Goal: Information Seeking & Learning: Find specific fact

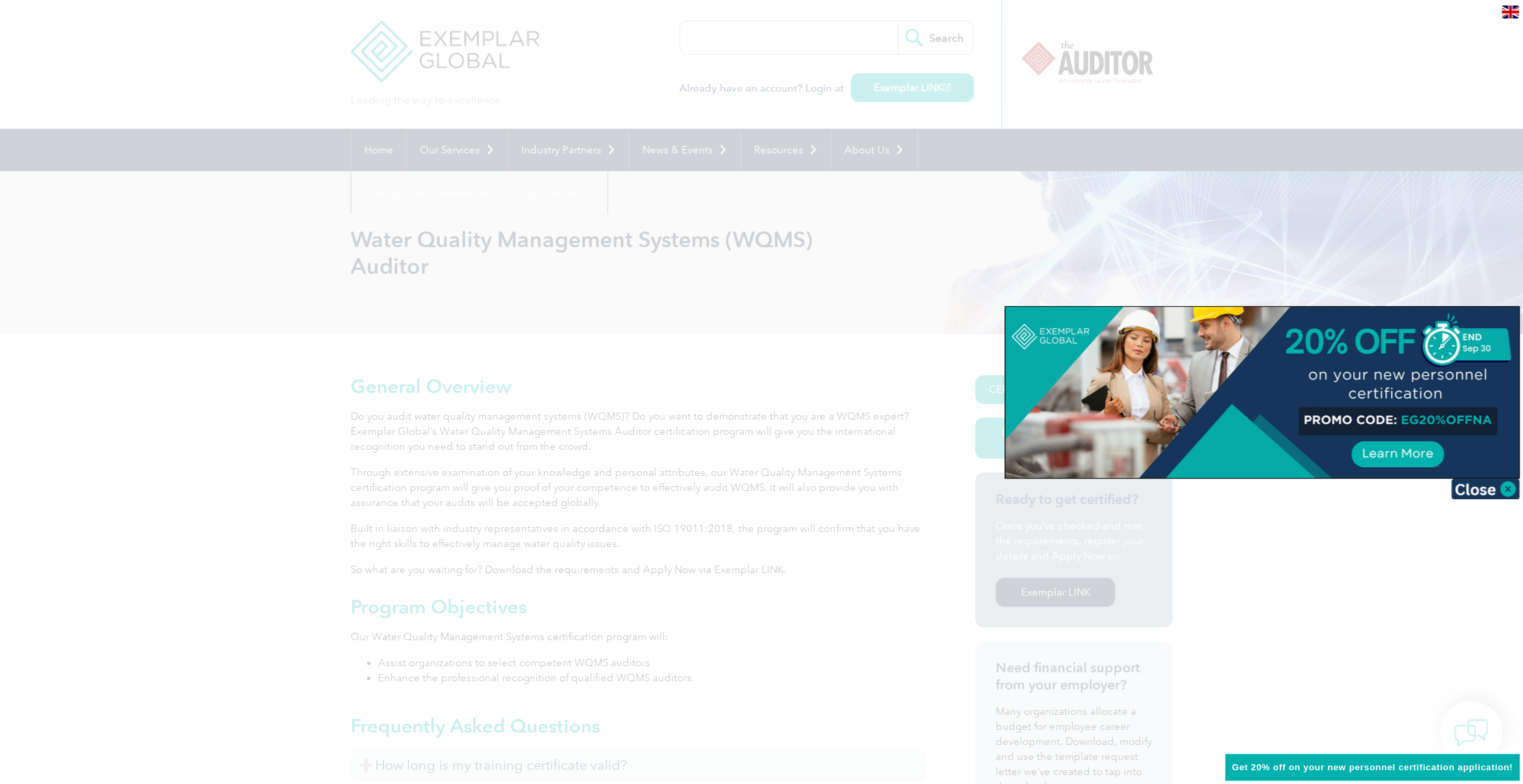
click at [1387, 450] on div at bounding box center [1261, 392] width 513 height 171
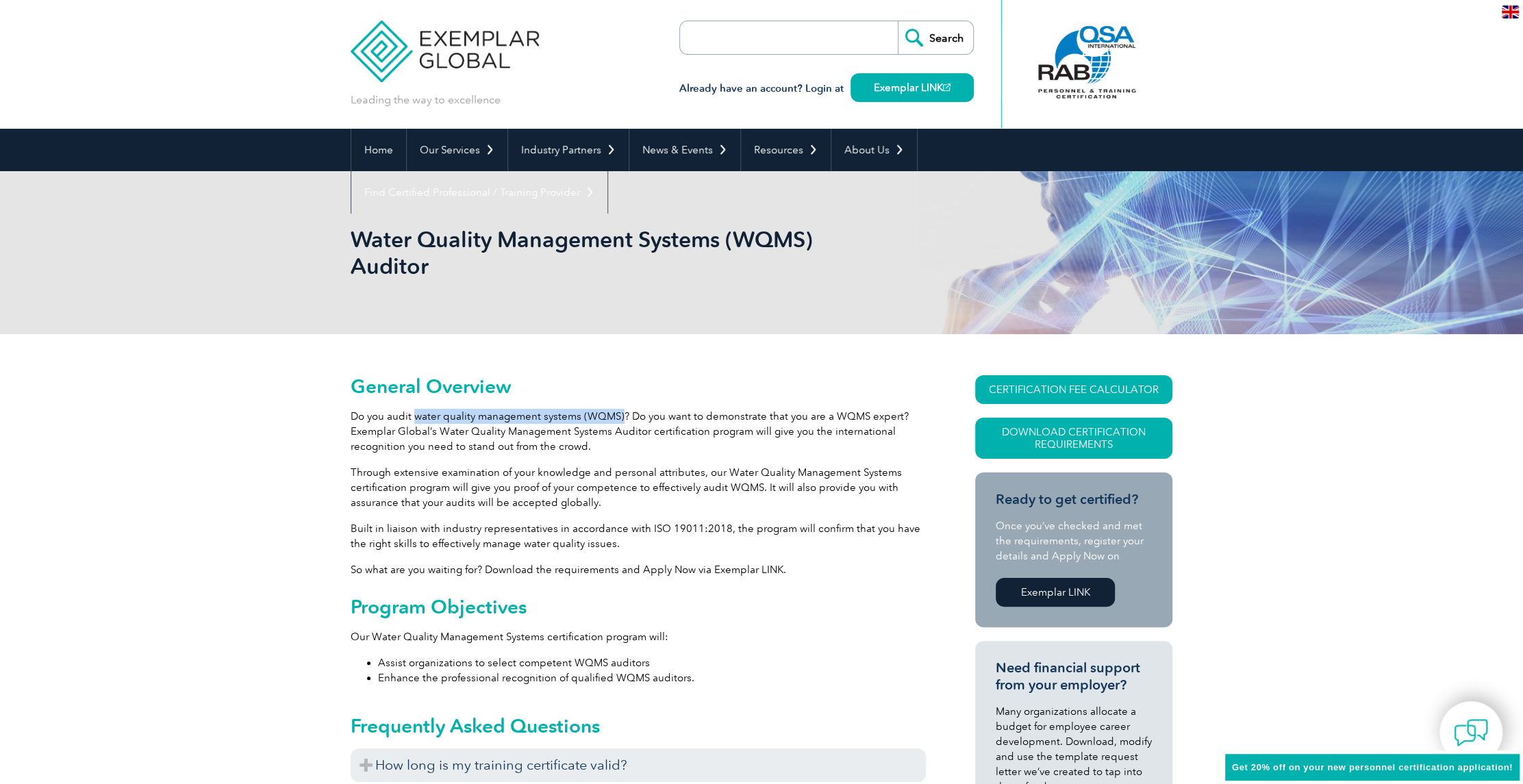
drag, startPoint x: 412, startPoint y: 415, endPoint x: 621, endPoint y: 418, distance: 209.0
click at [621, 418] on p "Do you audit water quality management systems (WQMS)? Do you want to demonstrat…" at bounding box center [638, 431] width 575 height 45
copy p "water quality management systems (WQMS)"
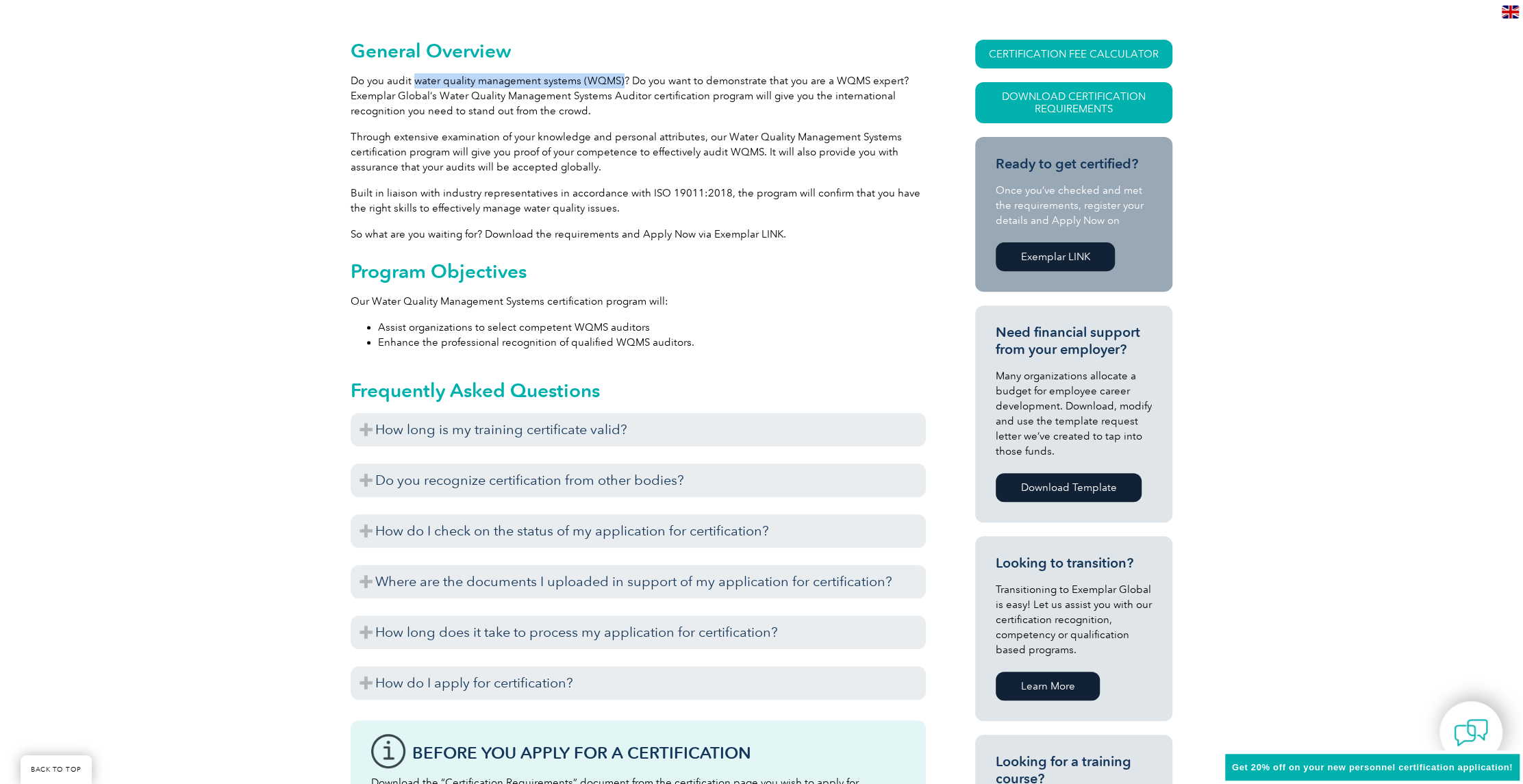
scroll to position [342, 0]
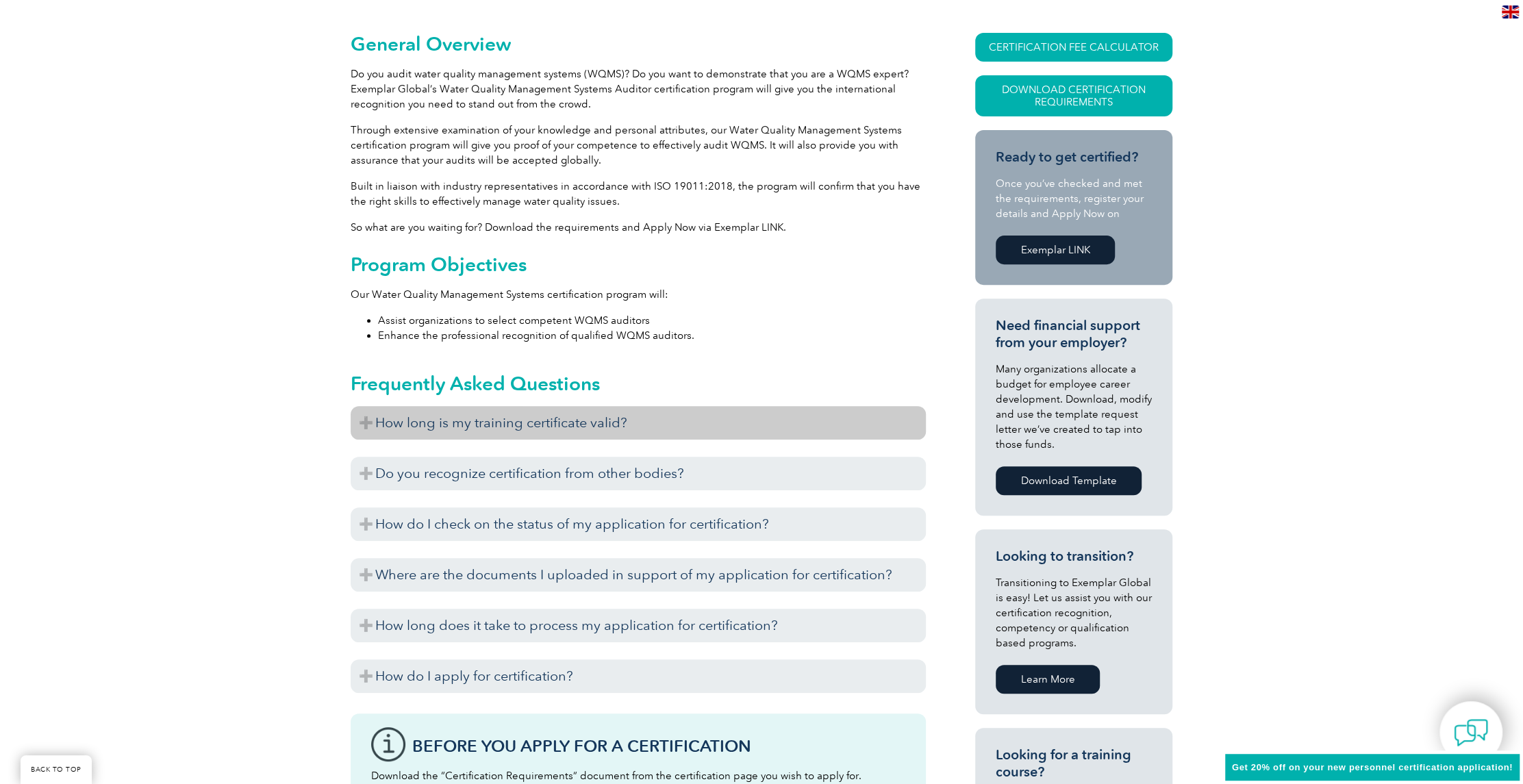
click at [367, 419] on h3 "How long is my training certificate valid?" at bounding box center [638, 423] width 575 height 34
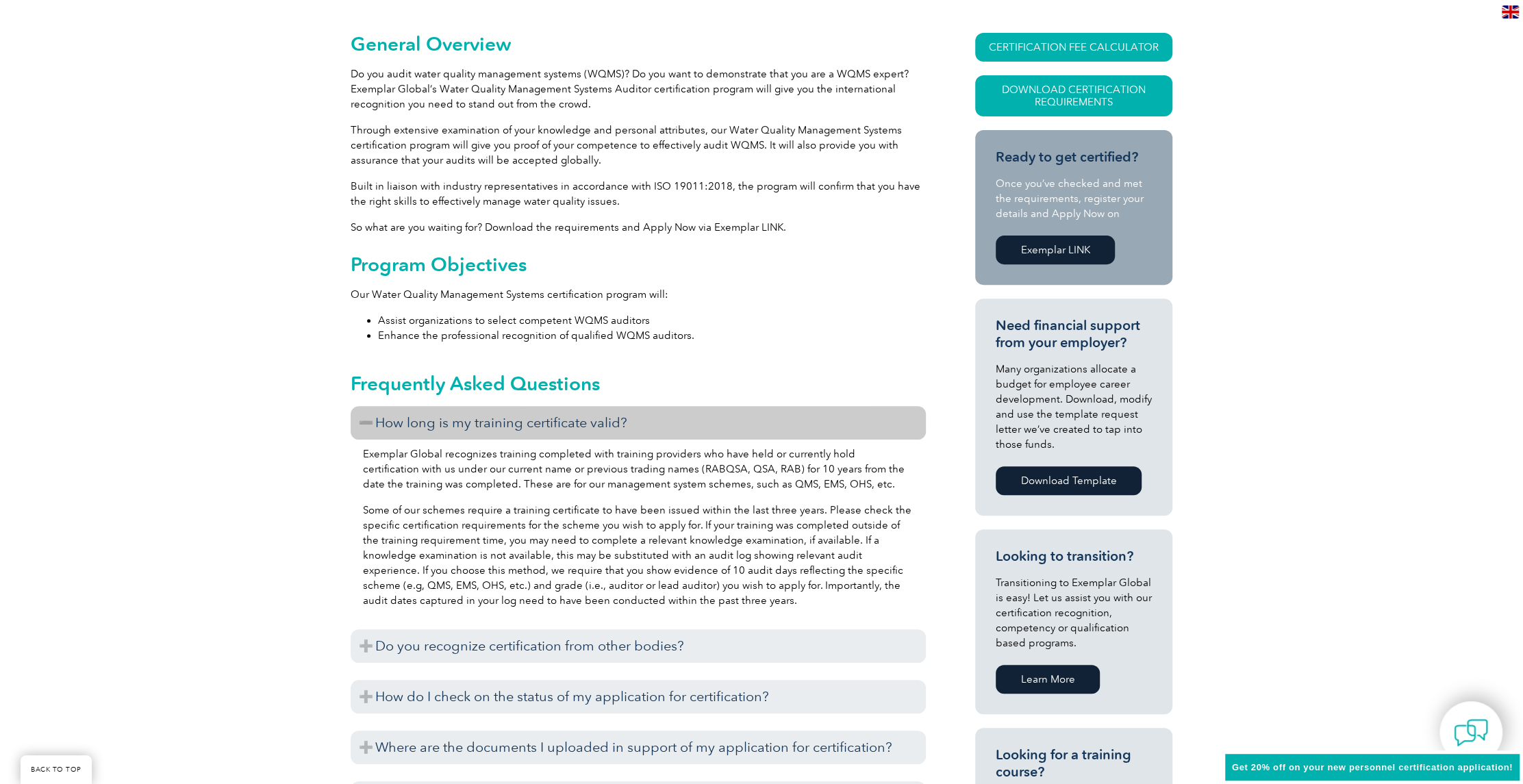
scroll to position [274, 0]
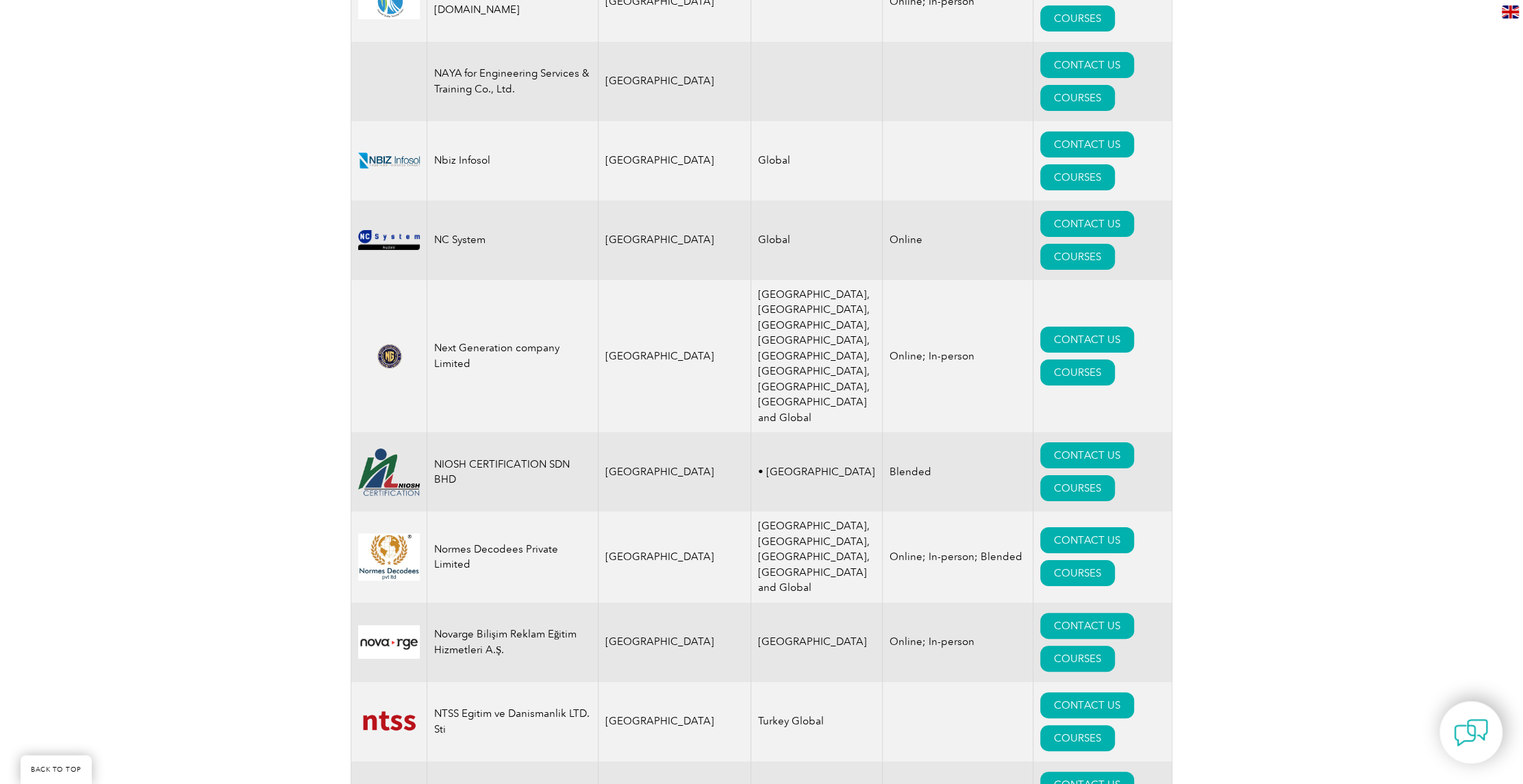
scroll to position [14443, 0]
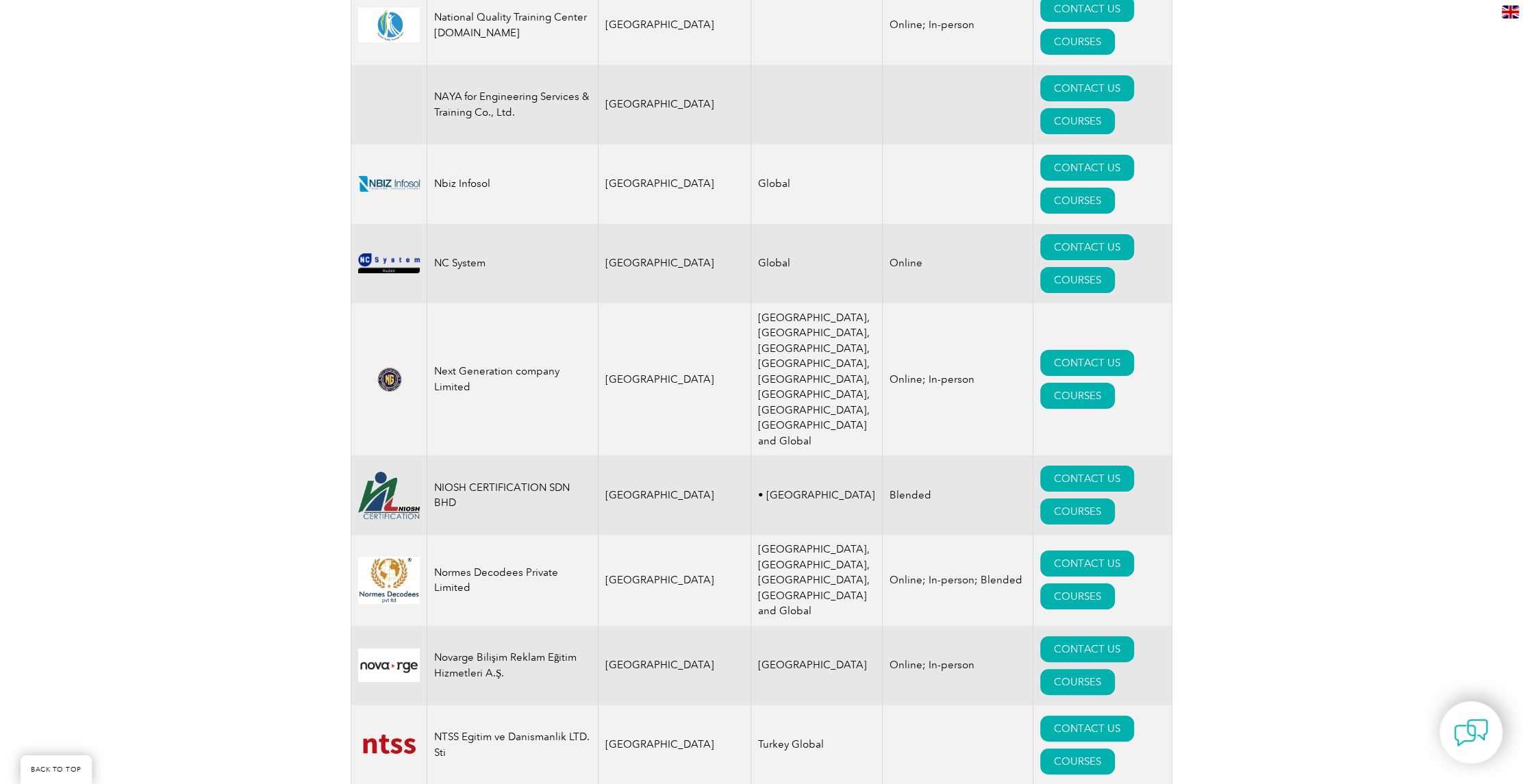
drag, startPoint x: 435, startPoint y: 653, endPoint x: 580, endPoint y: 669, distance: 145.9
copy td "Trigo Quality Solutions US Inc"
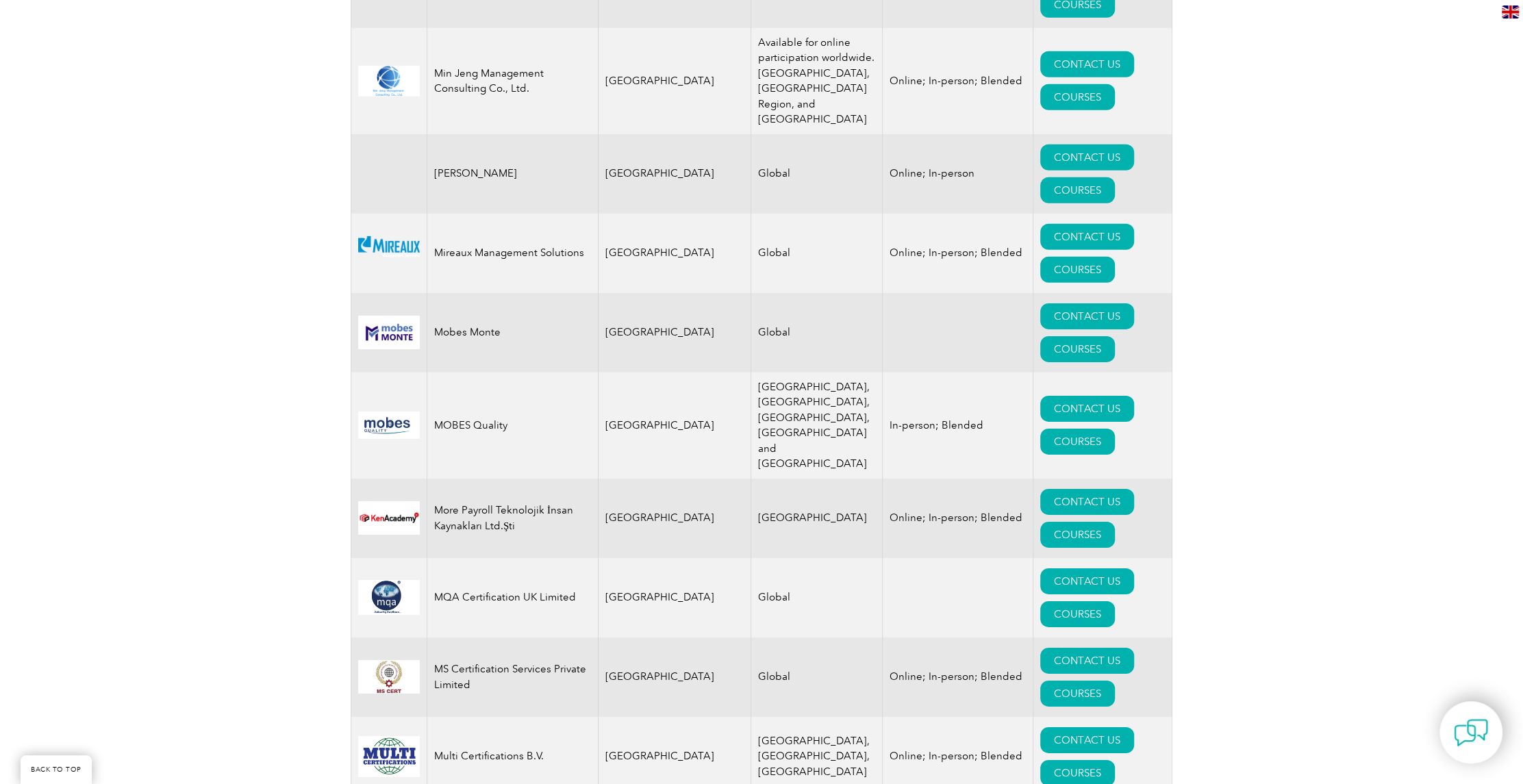
scroll to position [13485, 0]
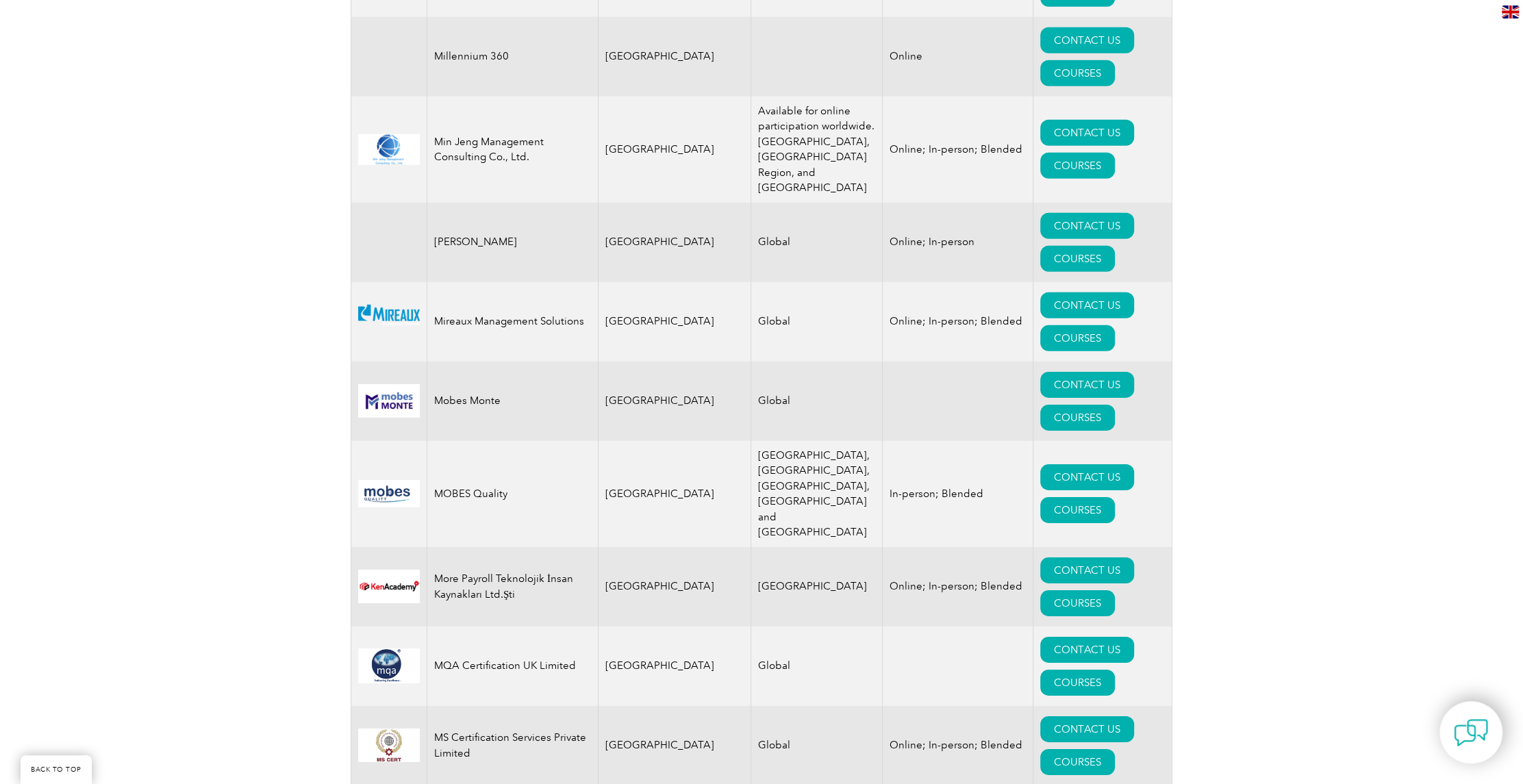
drag, startPoint x: 521, startPoint y: 386, endPoint x: 454, endPoint y: 389, distance: 67.1
drag, startPoint x: 454, startPoint y: 389, endPoint x: 527, endPoint y: 384, distance: 73.2
drag, startPoint x: 524, startPoint y: 387, endPoint x: 435, endPoint y: 389, distance: 89.0
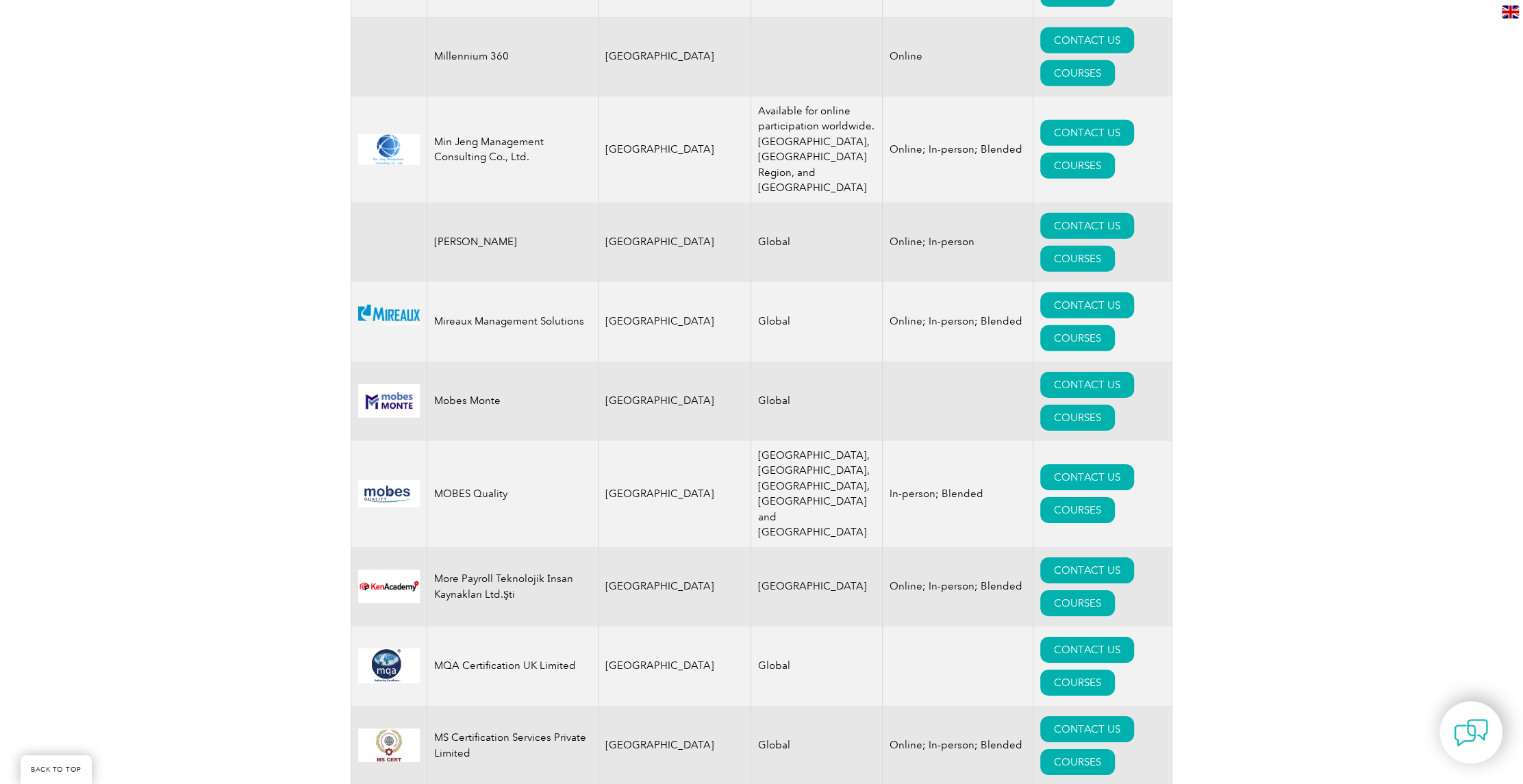
copy td "SGS North America"
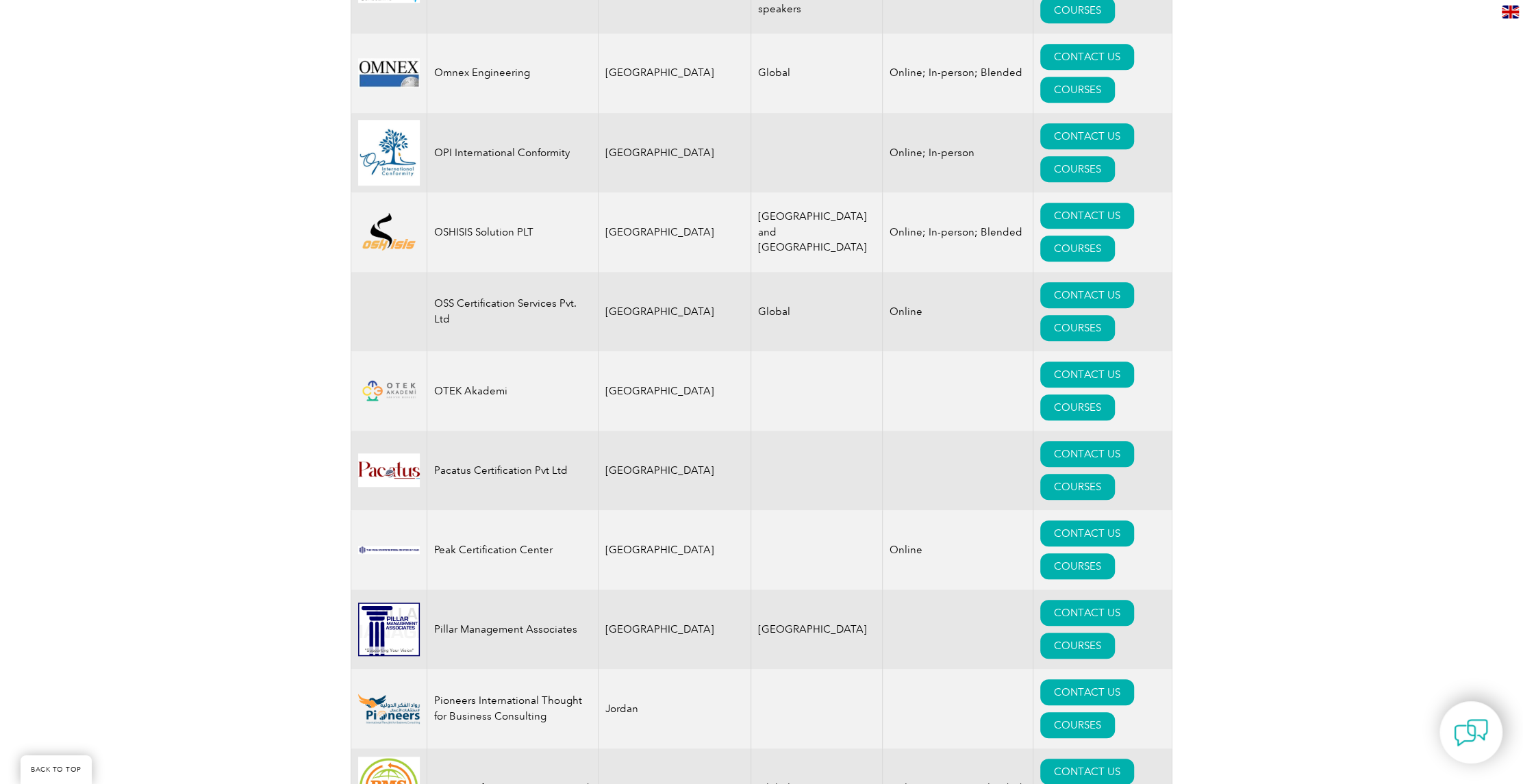
scroll to position [15402, 0]
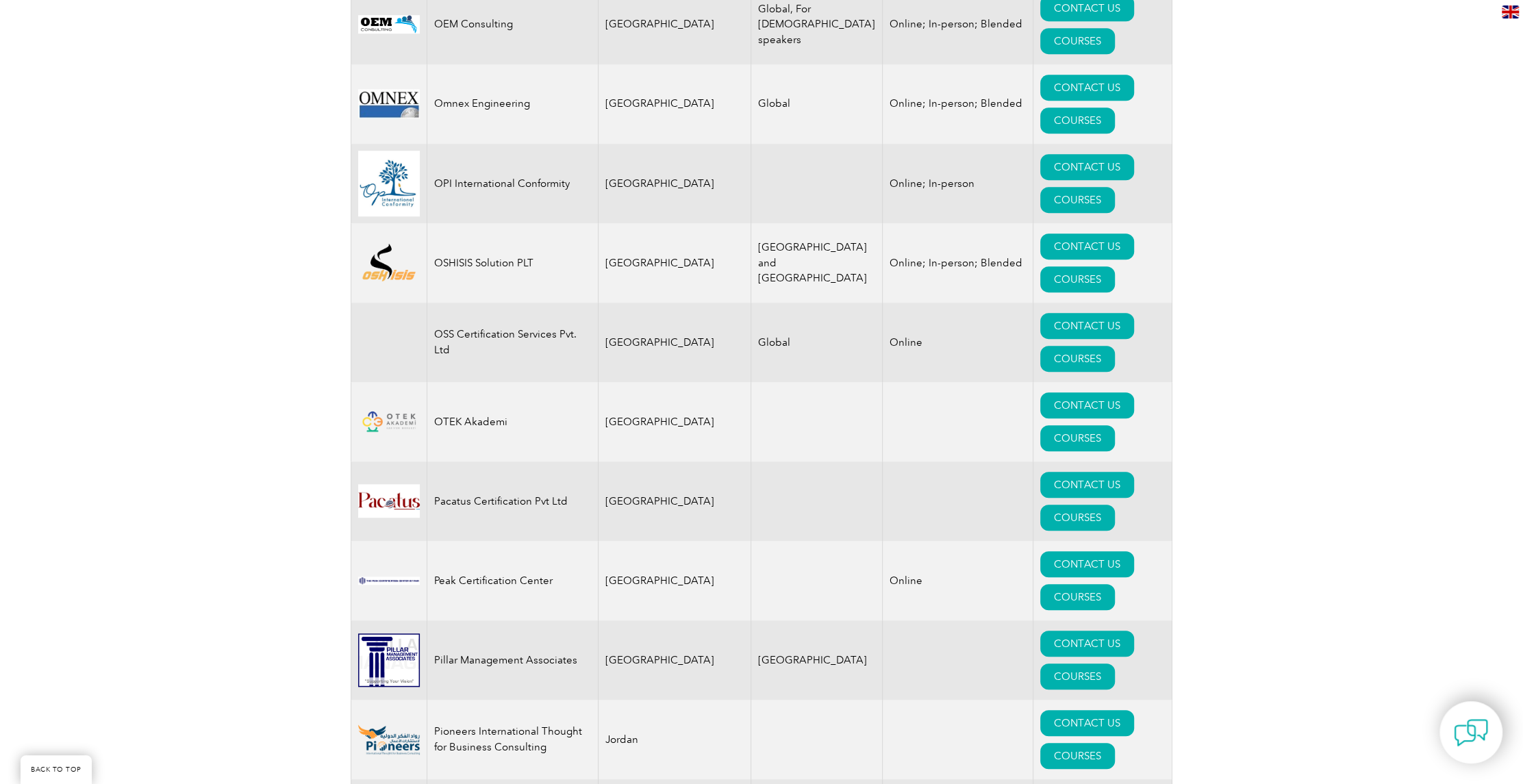
drag, startPoint x: 517, startPoint y: 496, endPoint x: 432, endPoint y: 489, distance: 85.3
copy td "Verrico Associates"
